Goal: Browse casually: Explore the website without a specific task or goal

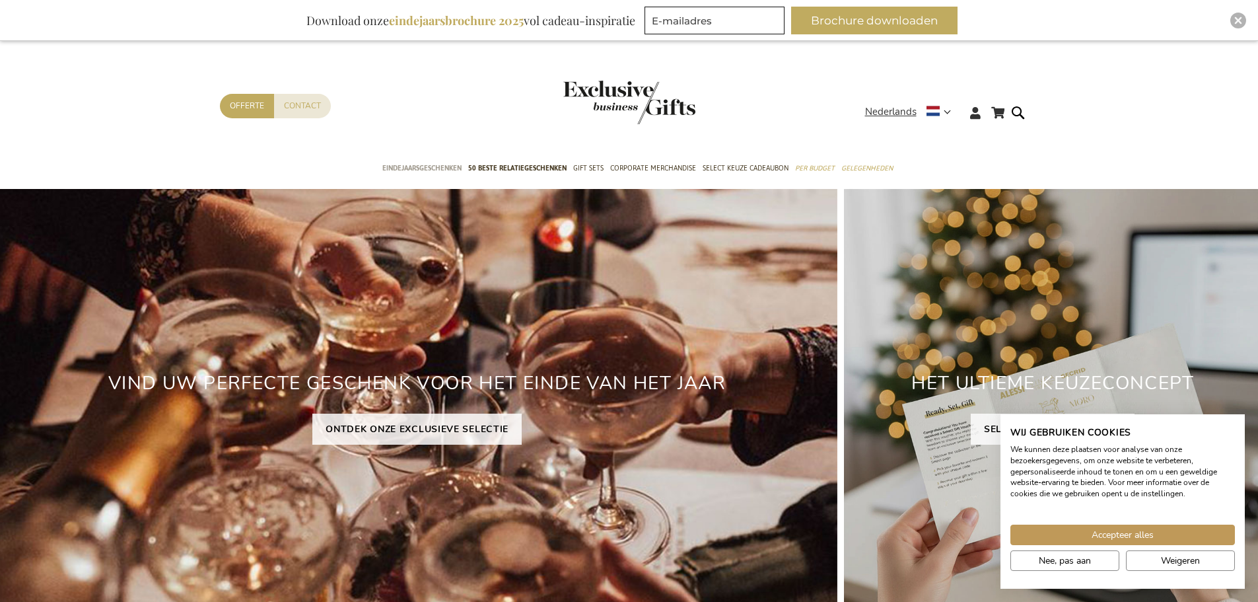
click at [440, 170] on span "Eindejaarsgeschenken" at bounding box center [421, 168] width 79 height 14
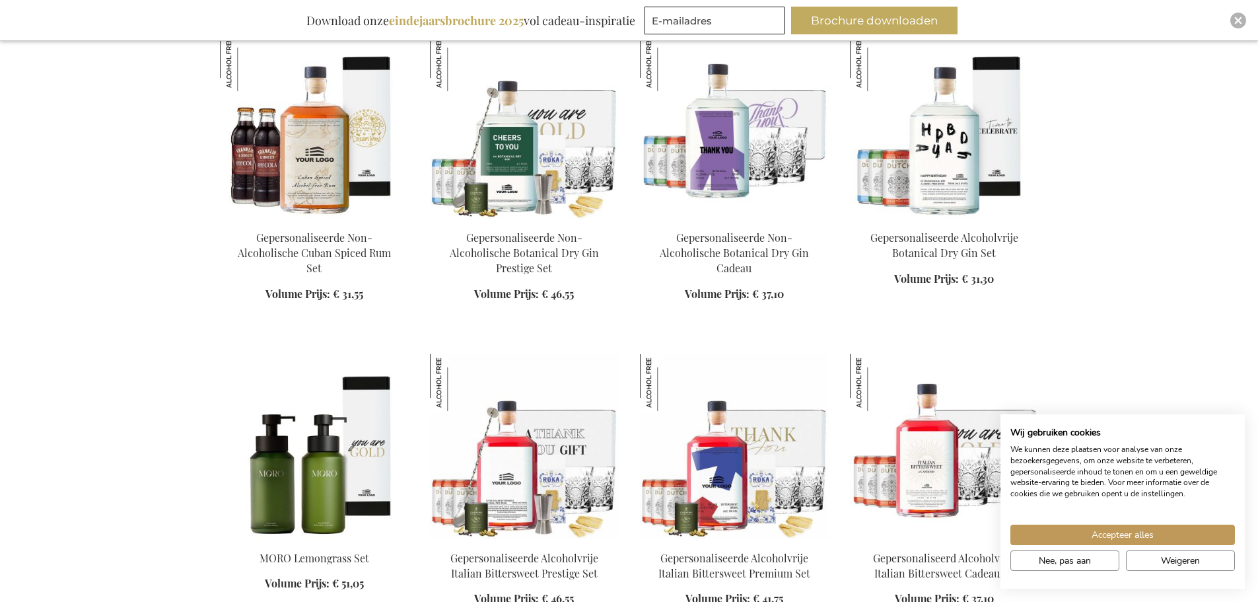
scroll to position [5283, 0]
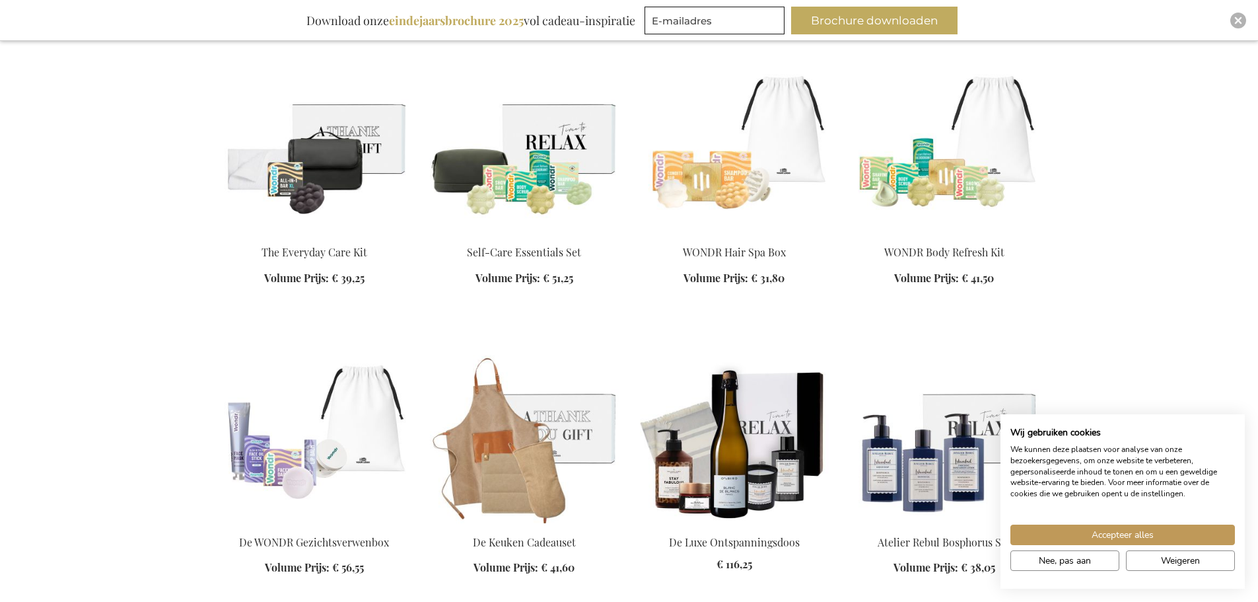
scroll to position [7132, 0]
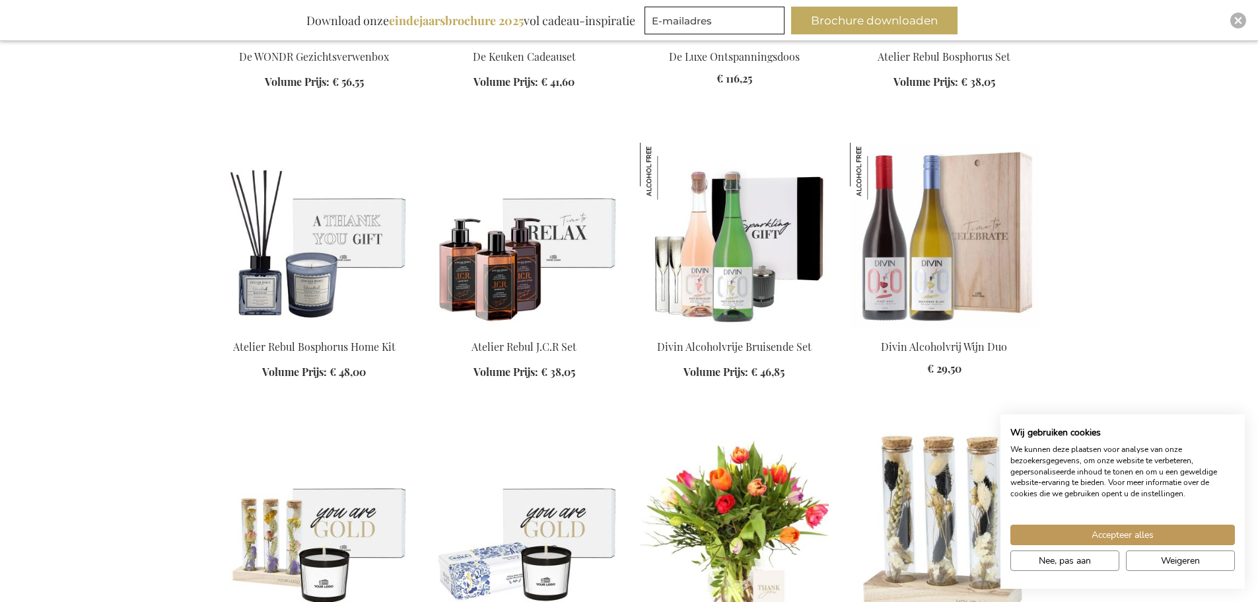
scroll to position [7859, 0]
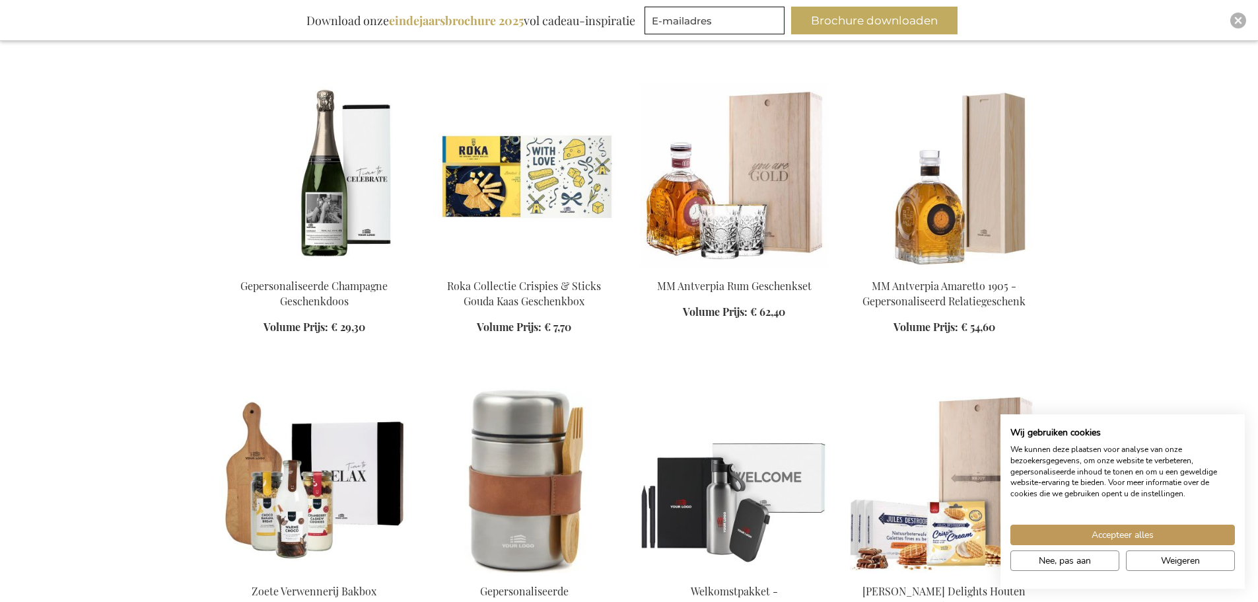
scroll to position [8783, 0]
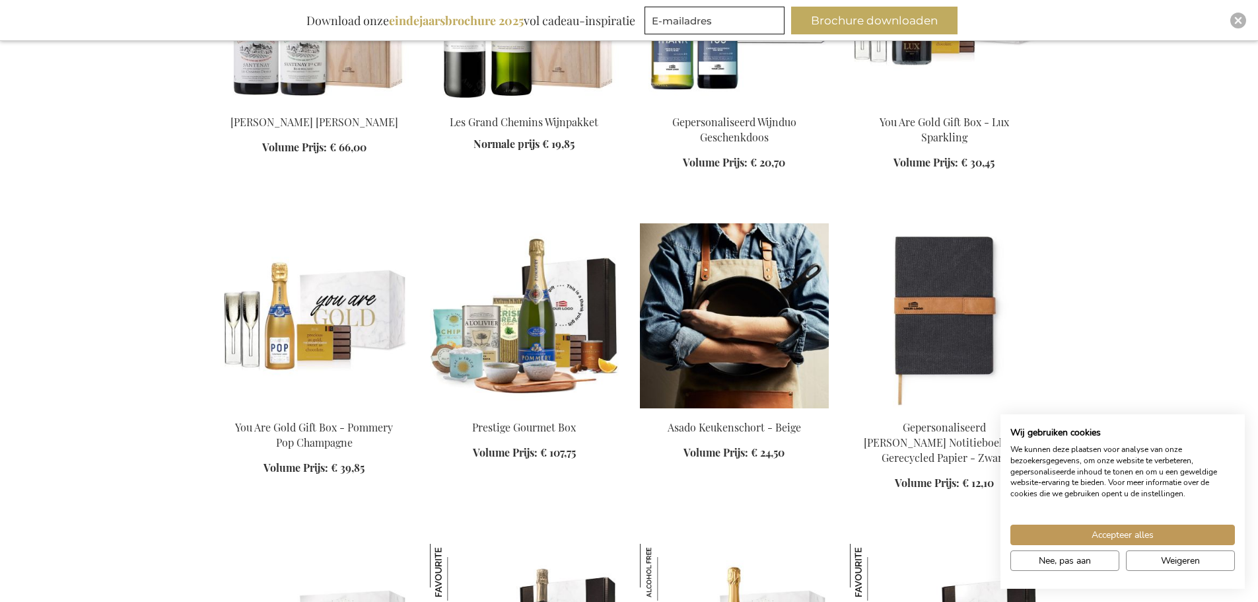
scroll to position [9510, 0]
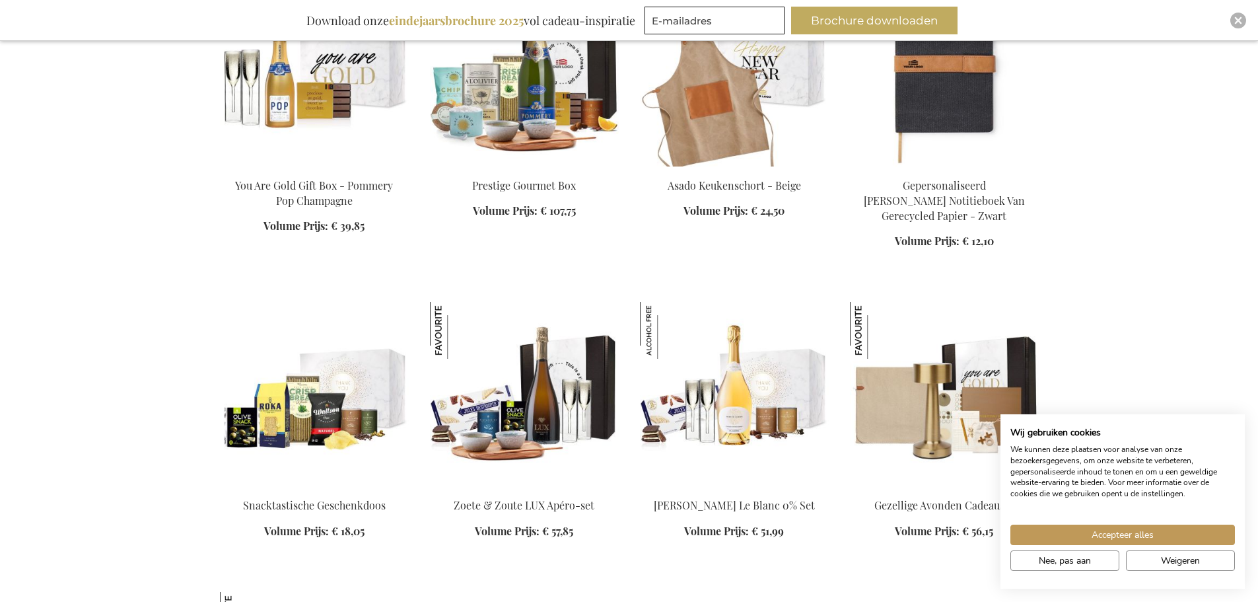
scroll to position [9708, 0]
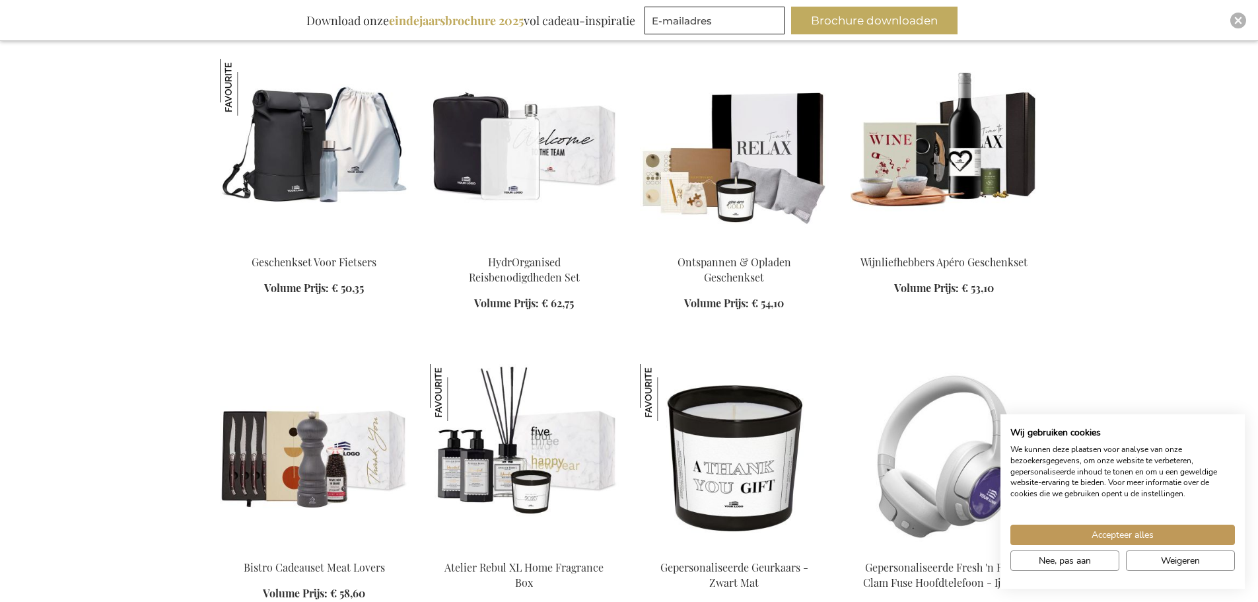
scroll to position [10434, 0]
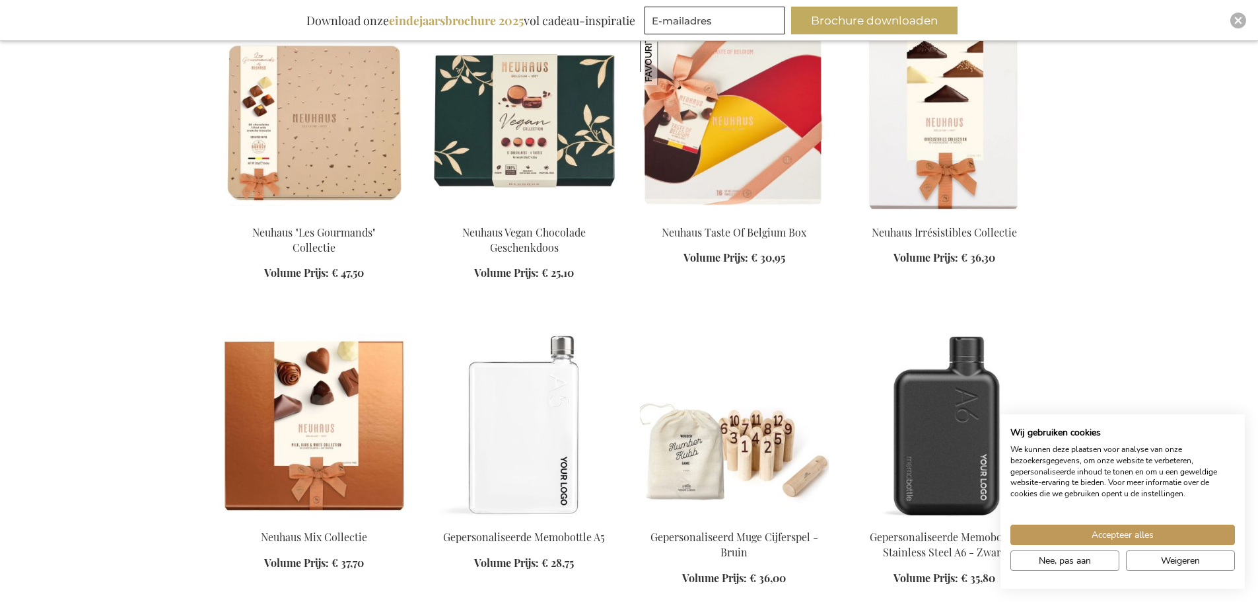
scroll to position [11887, 0]
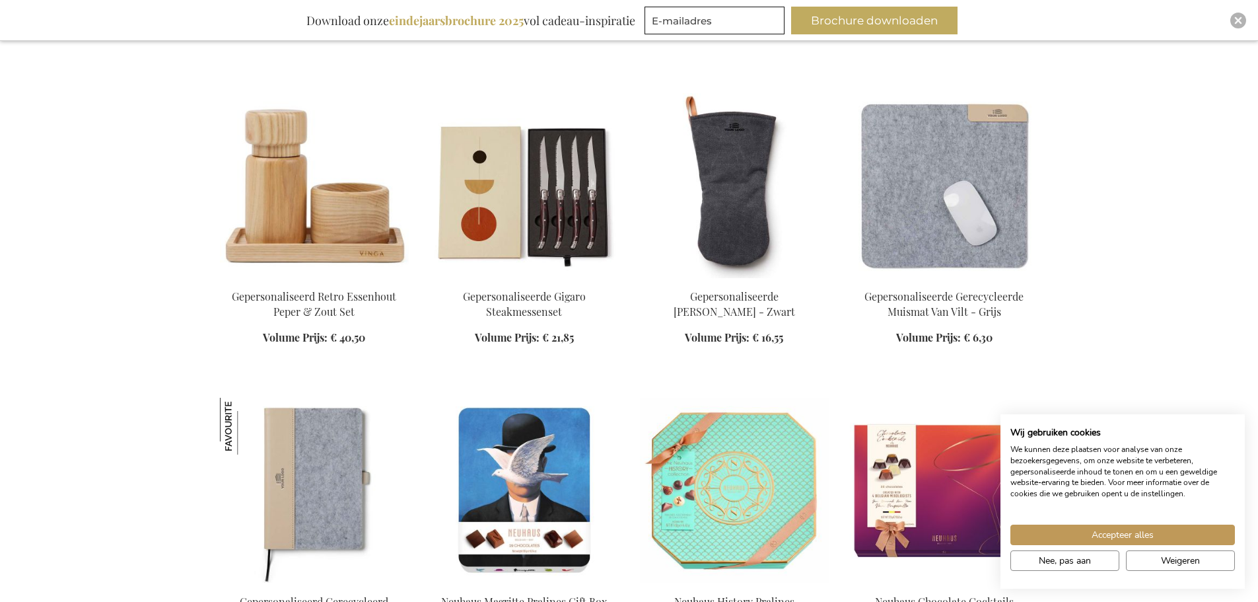
scroll to position [14396, 0]
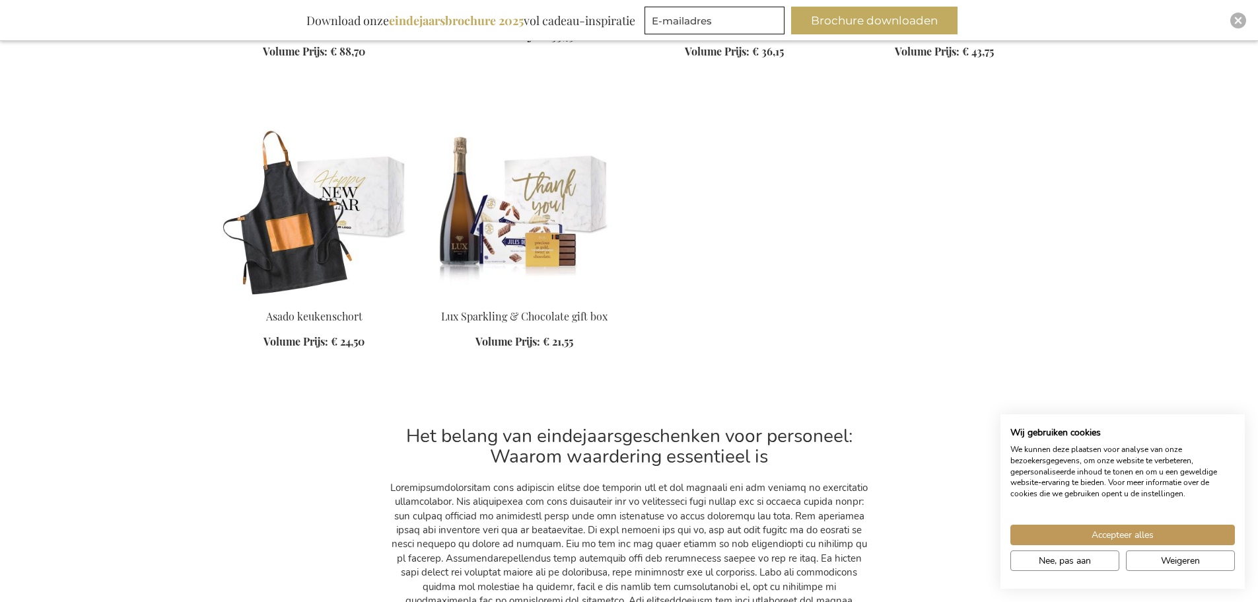
scroll to position [20802, 0]
